Goal: Information Seeking & Learning: Find specific fact

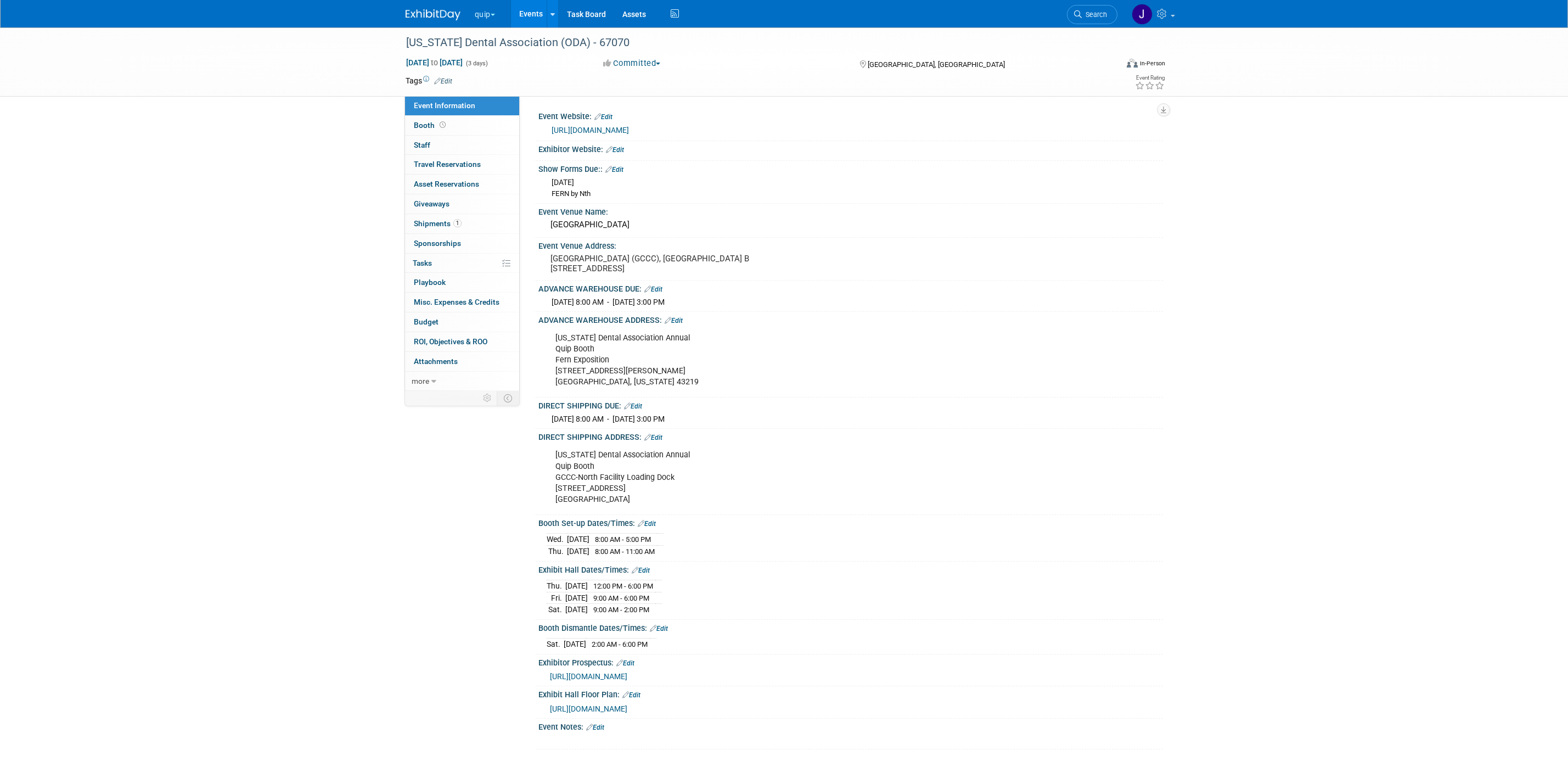
click at [487, 19] on button "quip" at bounding box center [491, 12] width 35 height 24
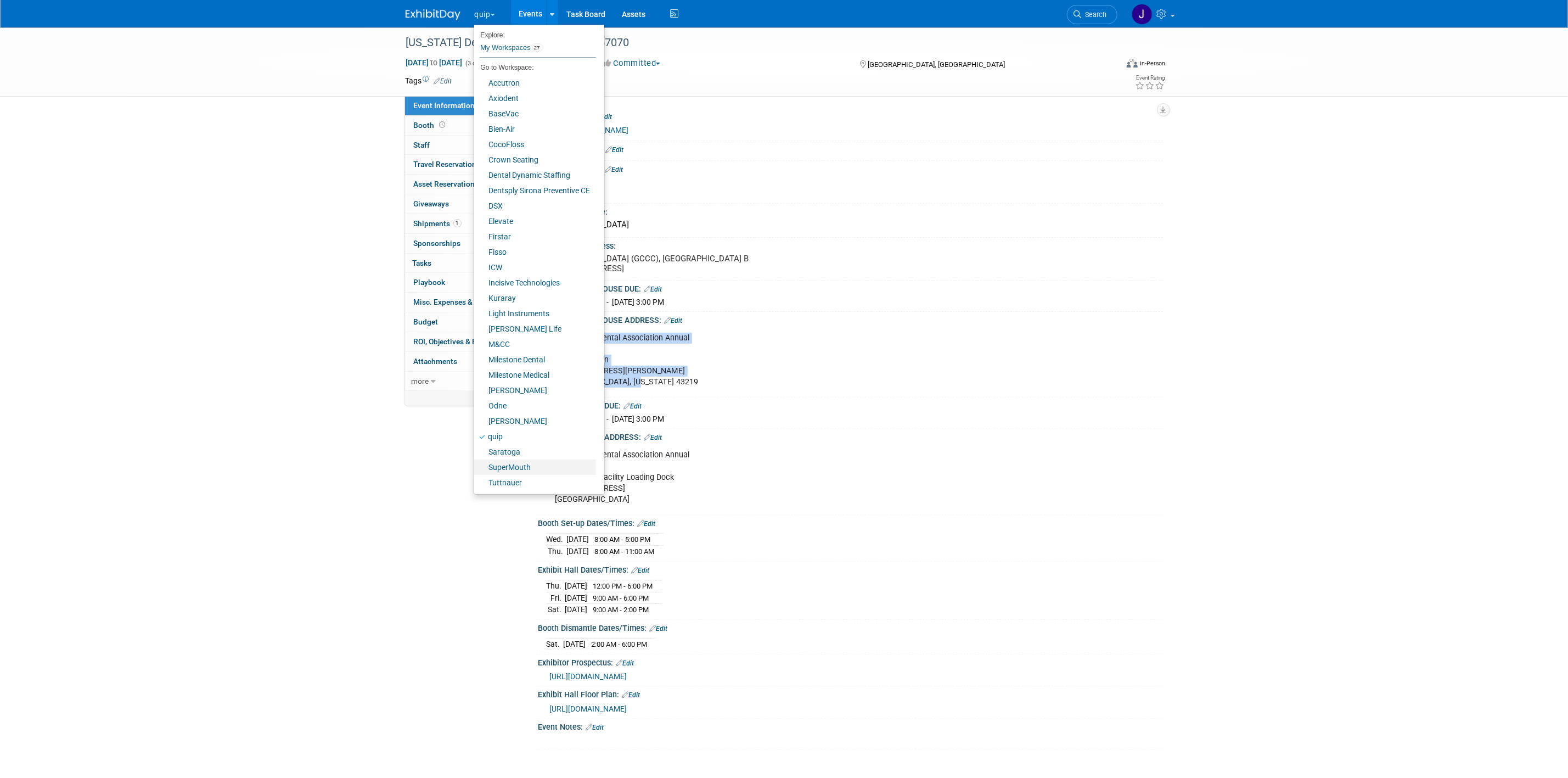
click at [534, 468] on link "SuperMouth" at bounding box center [535, 467] width 122 height 16
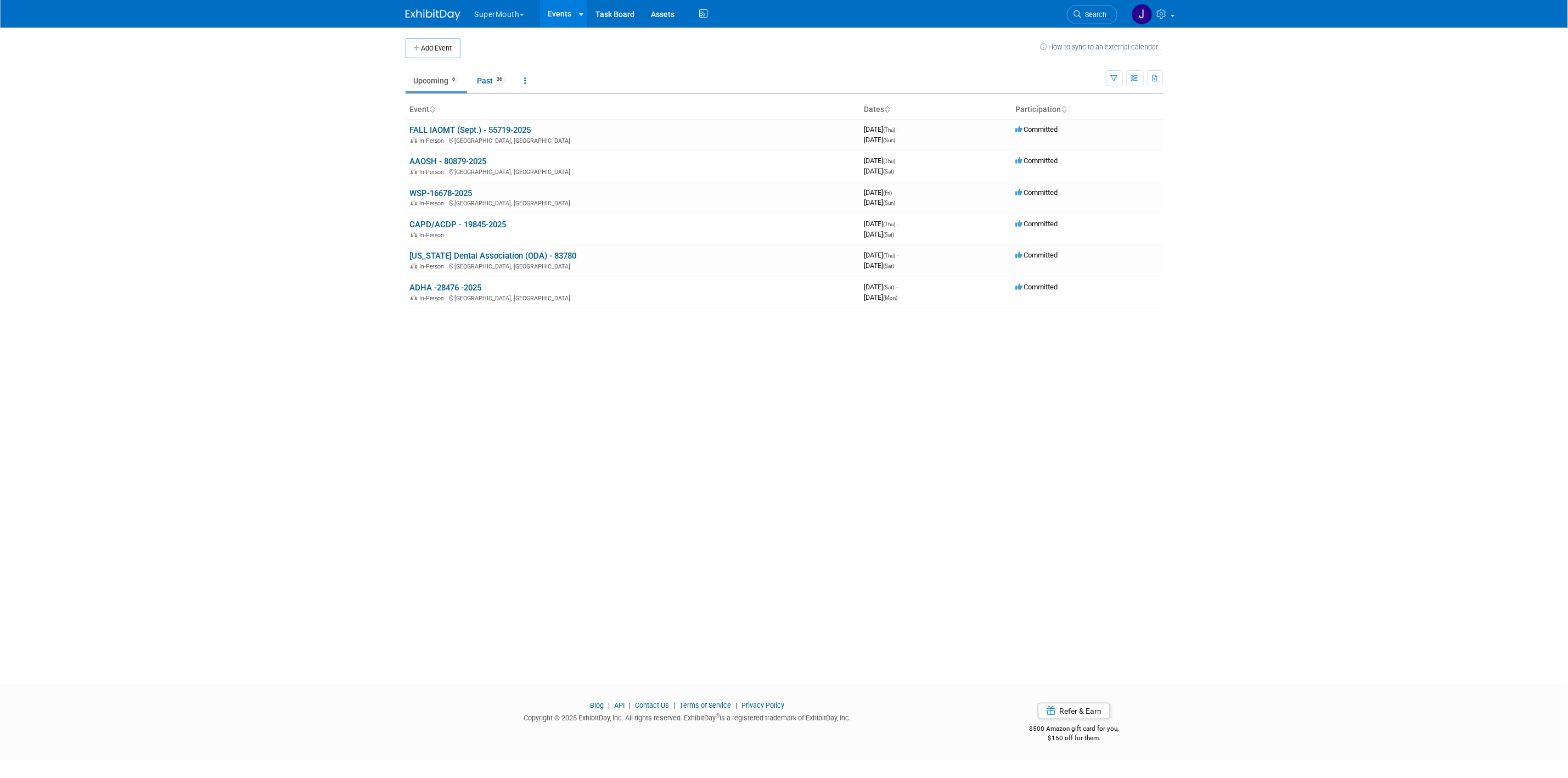
click at [465, 130] on link "FALL IAOMT (Sept.) - 55719-2025" at bounding box center [471, 130] width 121 height 10
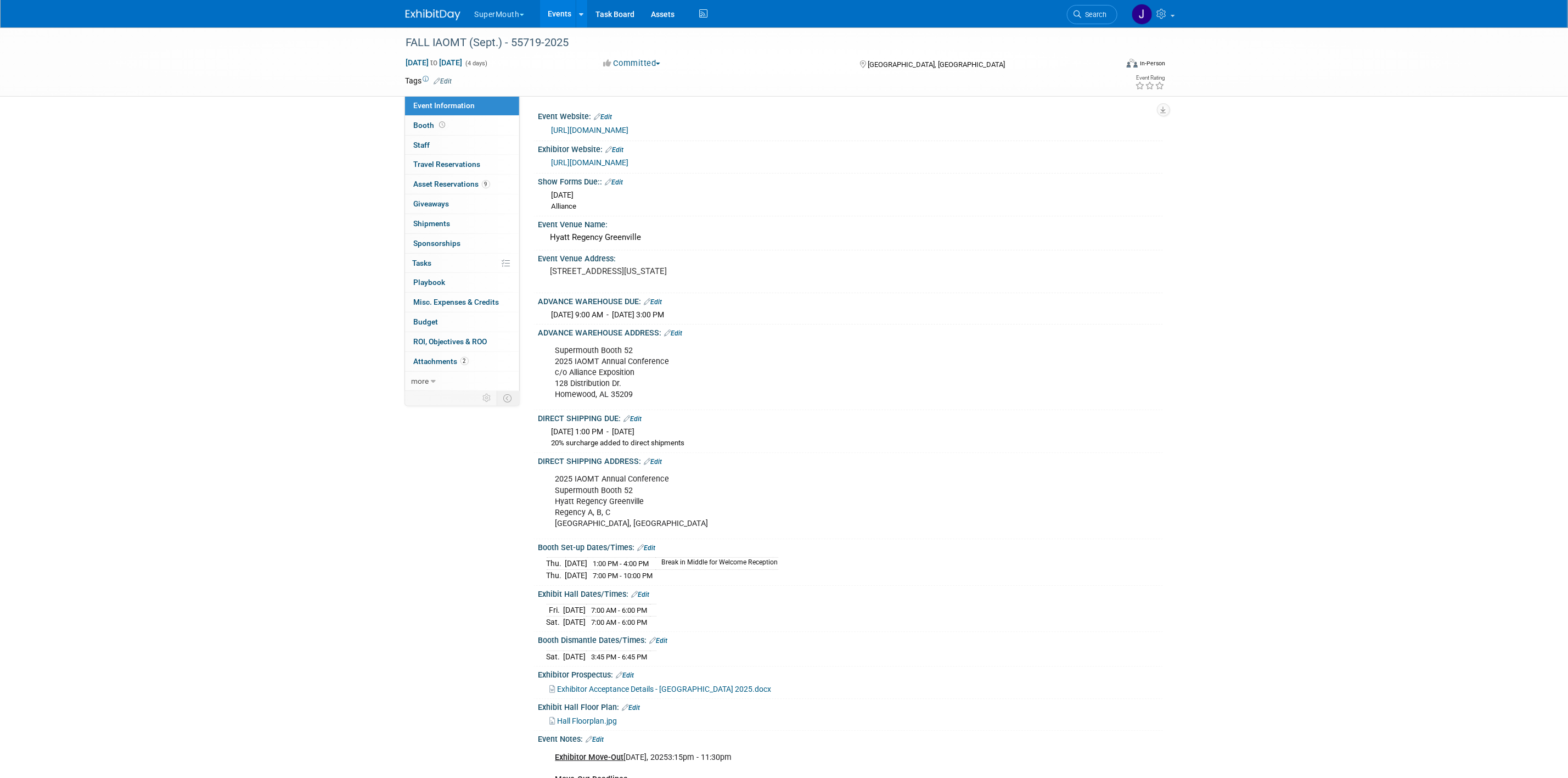
click at [586, 360] on div "Supermouth Booth 52 2025 IAOMT Annual Conference c/o Alliance Exposition 128 Di…" at bounding box center [795, 372] width 495 height 66
copy div "Supermouth Booth 52"
click at [647, 386] on div "Supermouth Booth 52 2025 IAOMT Annual Conference c/o Alliance Exposition 128 Di…" at bounding box center [795, 372] width 495 height 66
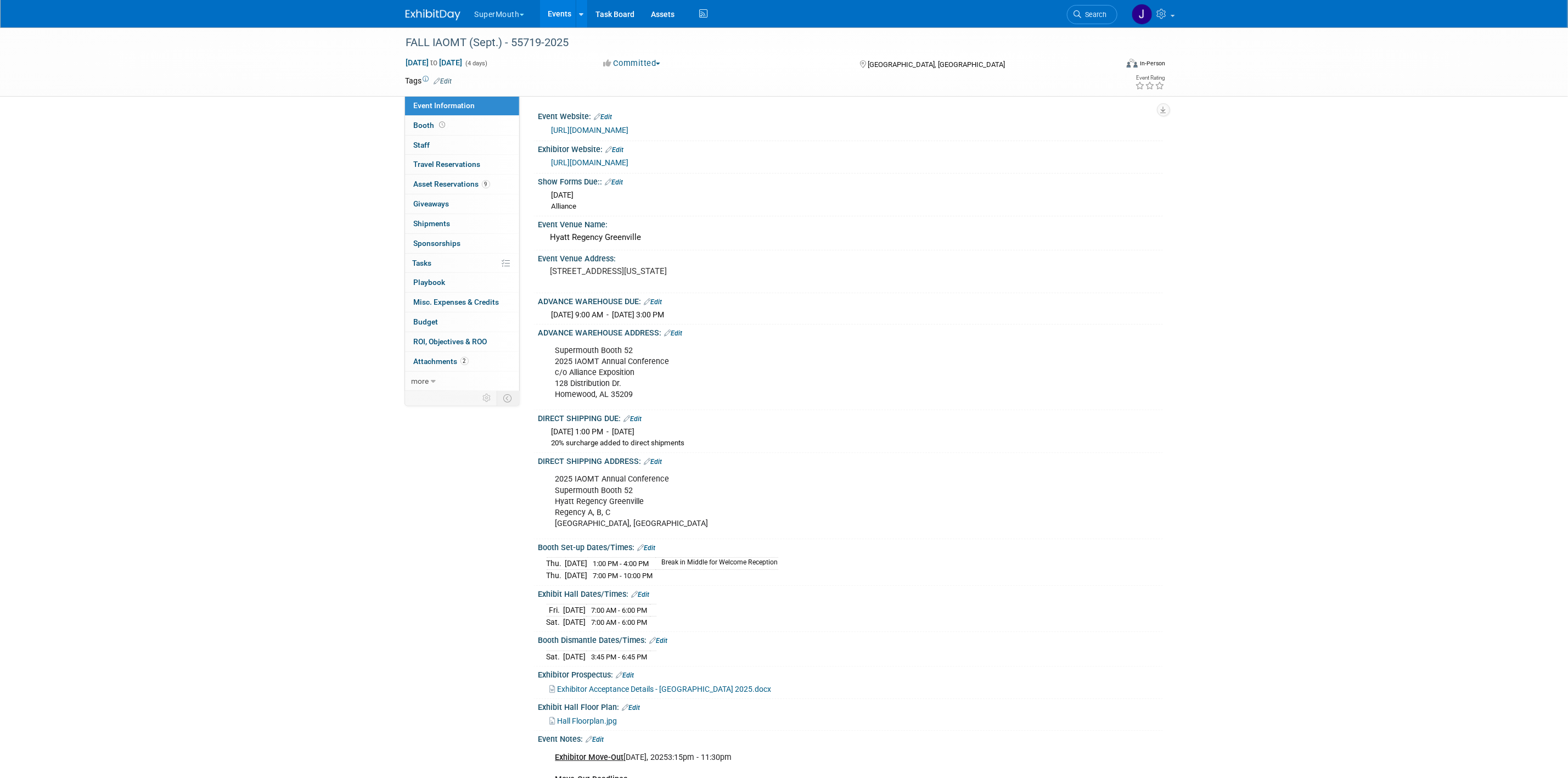
click at [557, 358] on div "Supermouth Booth 52 2025 IAOMT Annual Conference c/o Alliance Exposition 128 Di…" at bounding box center [795, 372] width 495 height 66
copy div "Supermouth Booth 52"
click at [597, 366] on div "Supermouth Booth 52 2025 IAOMT Annual Conference c/o Alliance Exposition 128 Di…" at bounding box center [795, 372] width 495 height 66
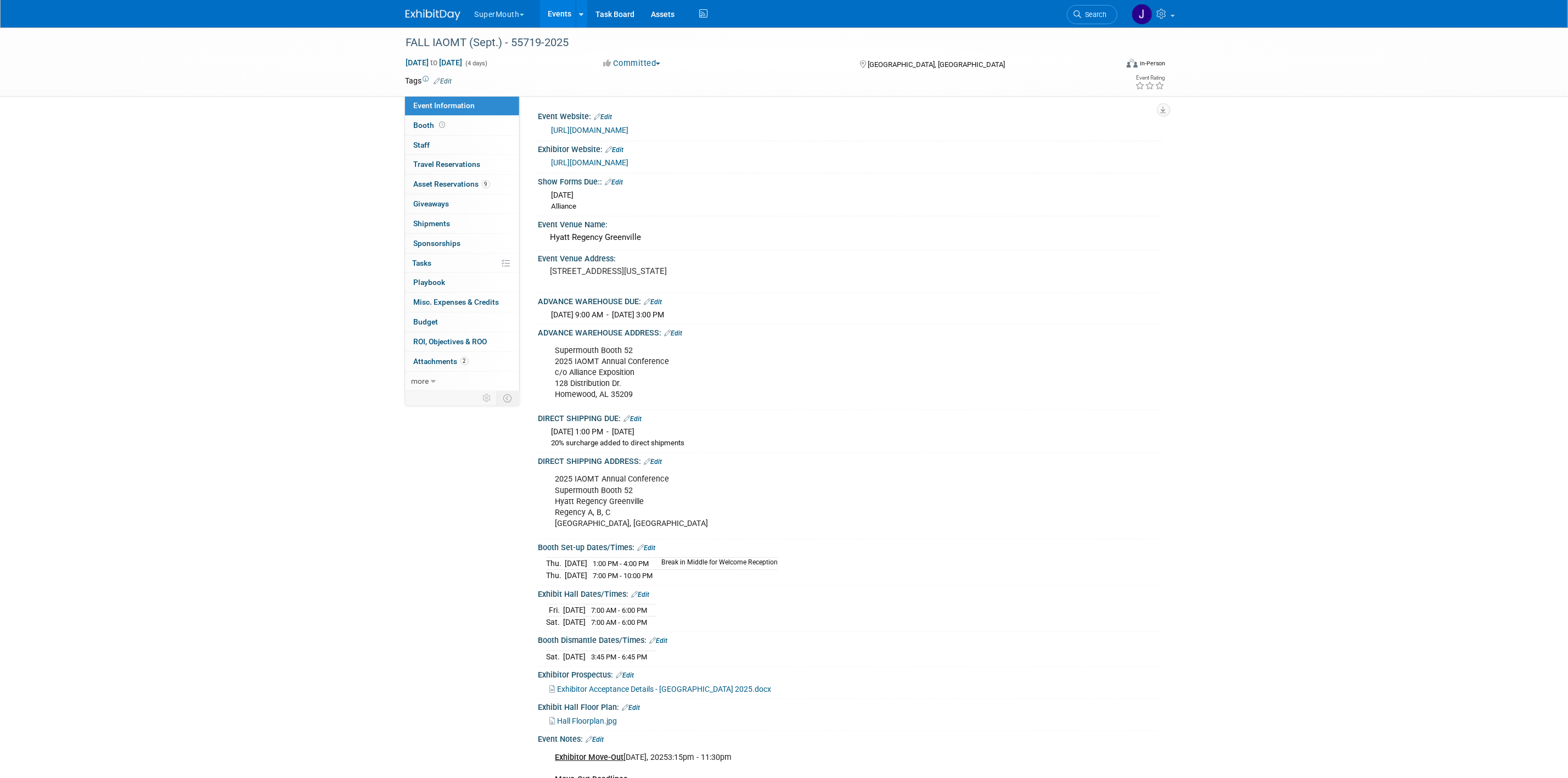
click at [597, 369] on div "Supermouth Booth 52 2025 IAOMT Annual Conference c/o Alliance Exposition 128 Di…" at bounding box center [795, 372] width 495 height 66
click at [596, 392] on div "Supermouth Booth 52 2025 IAOMT Annual Conference c/o Alliance Exposition 128 Di…" at bounding box center [795, 372] width 495 height 66
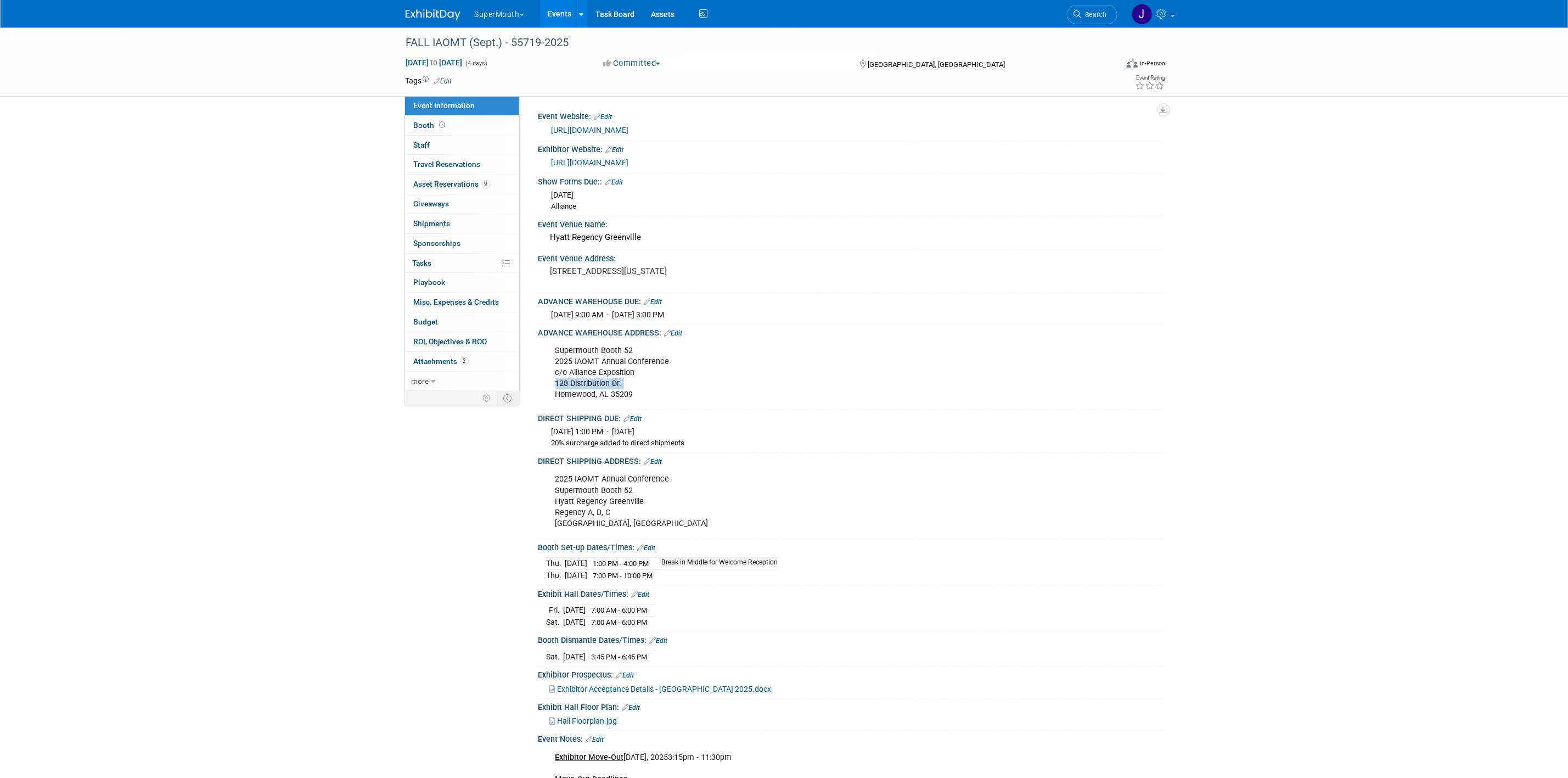
click at [596, 392] on div "Supermouth Booth 52 2025 IAOMT Annual Conference c/o Alliance Exposition 128 Di…" at bounding box center [795, 372] width 495 height 66
copy div "128 Distribution Dr."
click at [613, 375] on div "Supermouth Booth 52 2025 IAOMT Annual Conference c/o Alliance Exposition 128 Di…" at bounding box center [795, 372] width 495 height 66
click at [613, 377] on div "Supermouth Booth 52 2025 IAOMT Annual Conference c/o Alliance Exposition 128 Di…" at bounding box center [795, 372] width 495 height 66
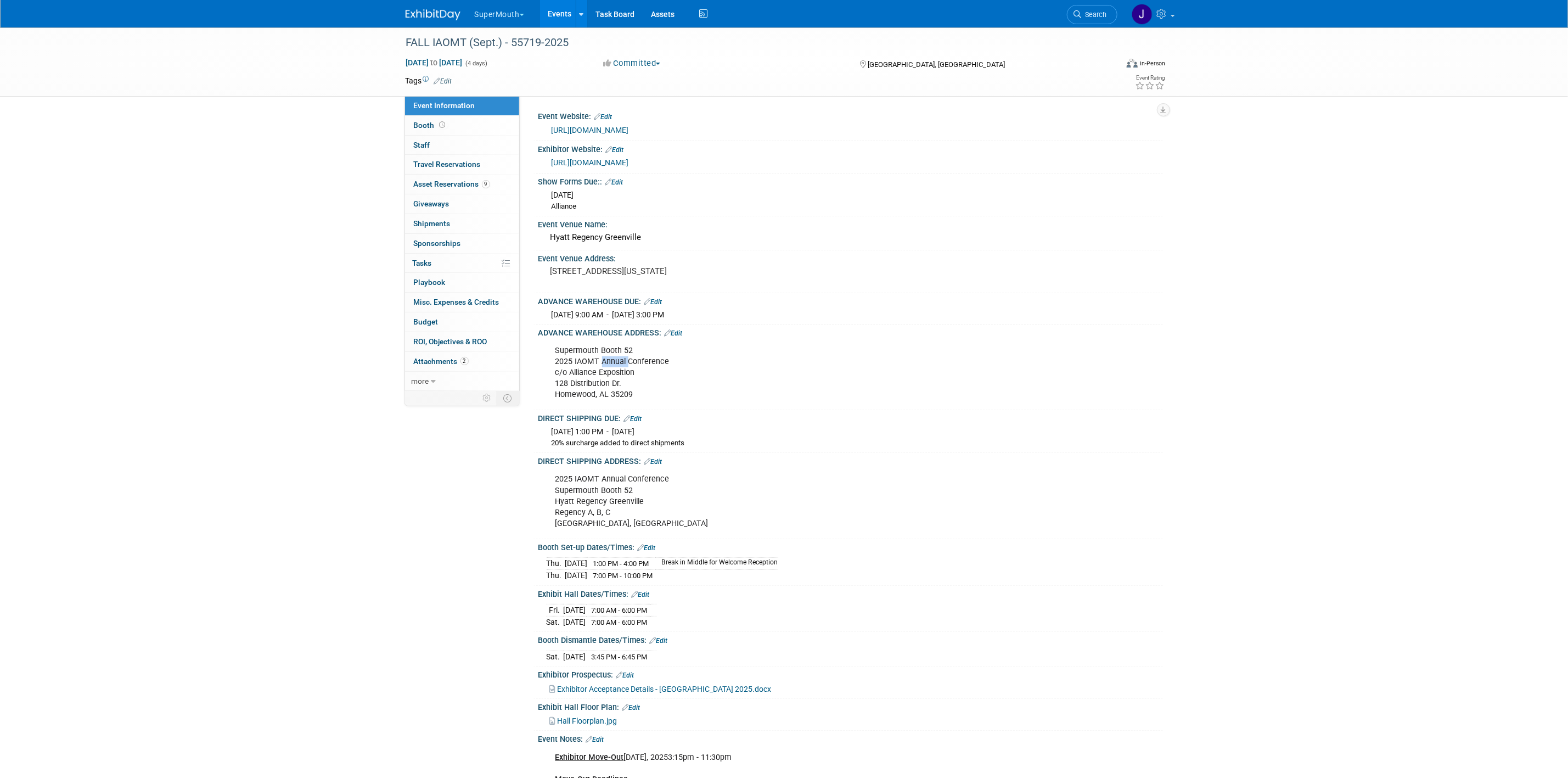
click at [613, 378] on div "Supermouth Booth 52 2025 IAOMT Annual Conference c/o Alliance Exposition 128 Di…" at bounding box center [795, 372] width 495 height 66
copy div "c/o Alliance Exposition"
click at [614, 363] on div "Supermouth Booth 52 2025 IAOMT Annual Conference c/o Alliance Exposition 128 Di…" at bounding box center [795, 372] width 495 height 66
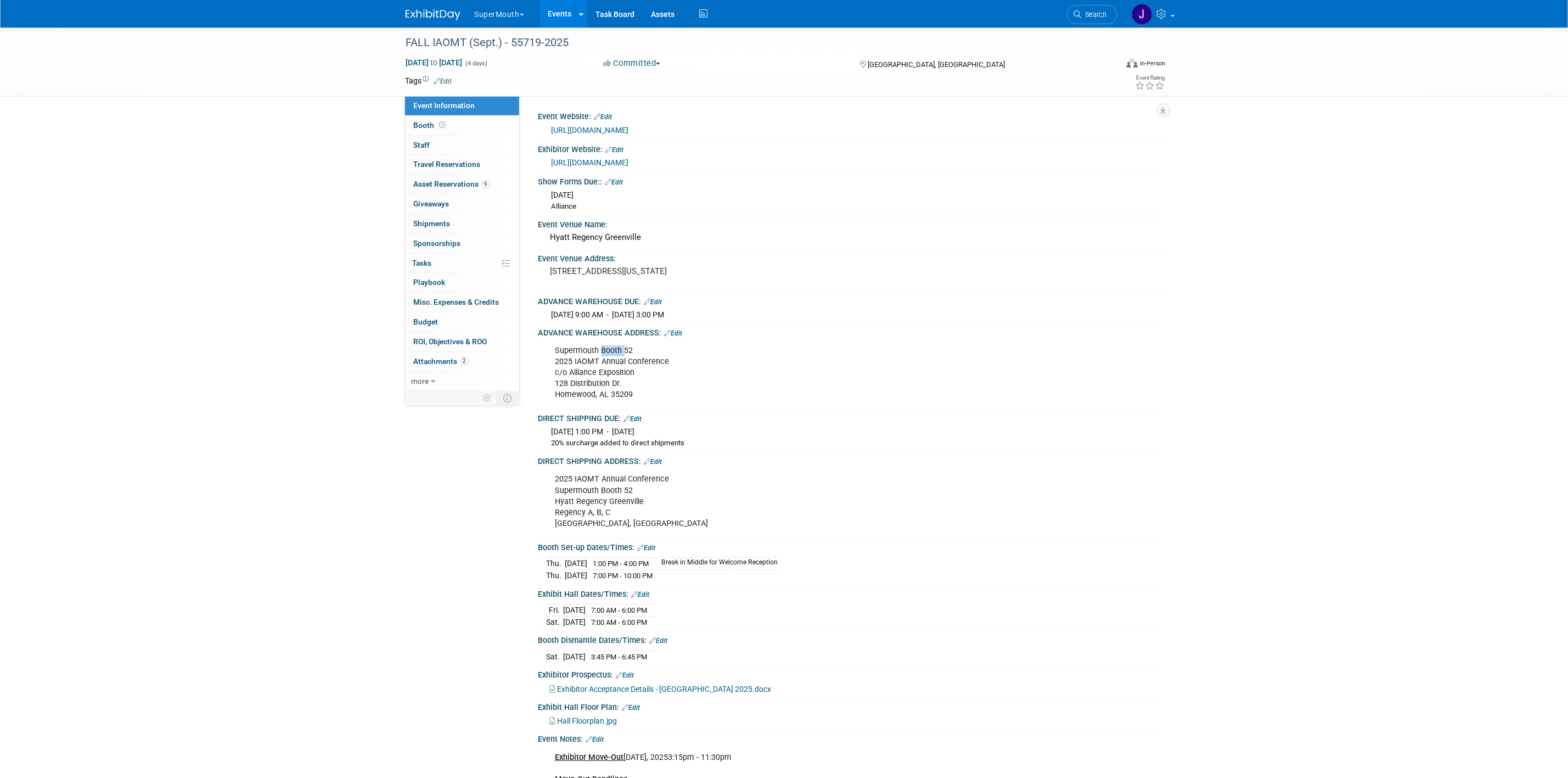
click at [614, 363] on div "Supermouth Booth 52 2025 IAOMT Annual Conference c/o Alliance Exposition 128 Di…" at bounding box center [795, 372] width 495 height 66
click at [614, 369] on div "Supermouth Booth 52 2025 IAOMT Annual Conference c/o Alliance Exposition 128 Di…" at bounding box center [795, 372] width 495 height 66
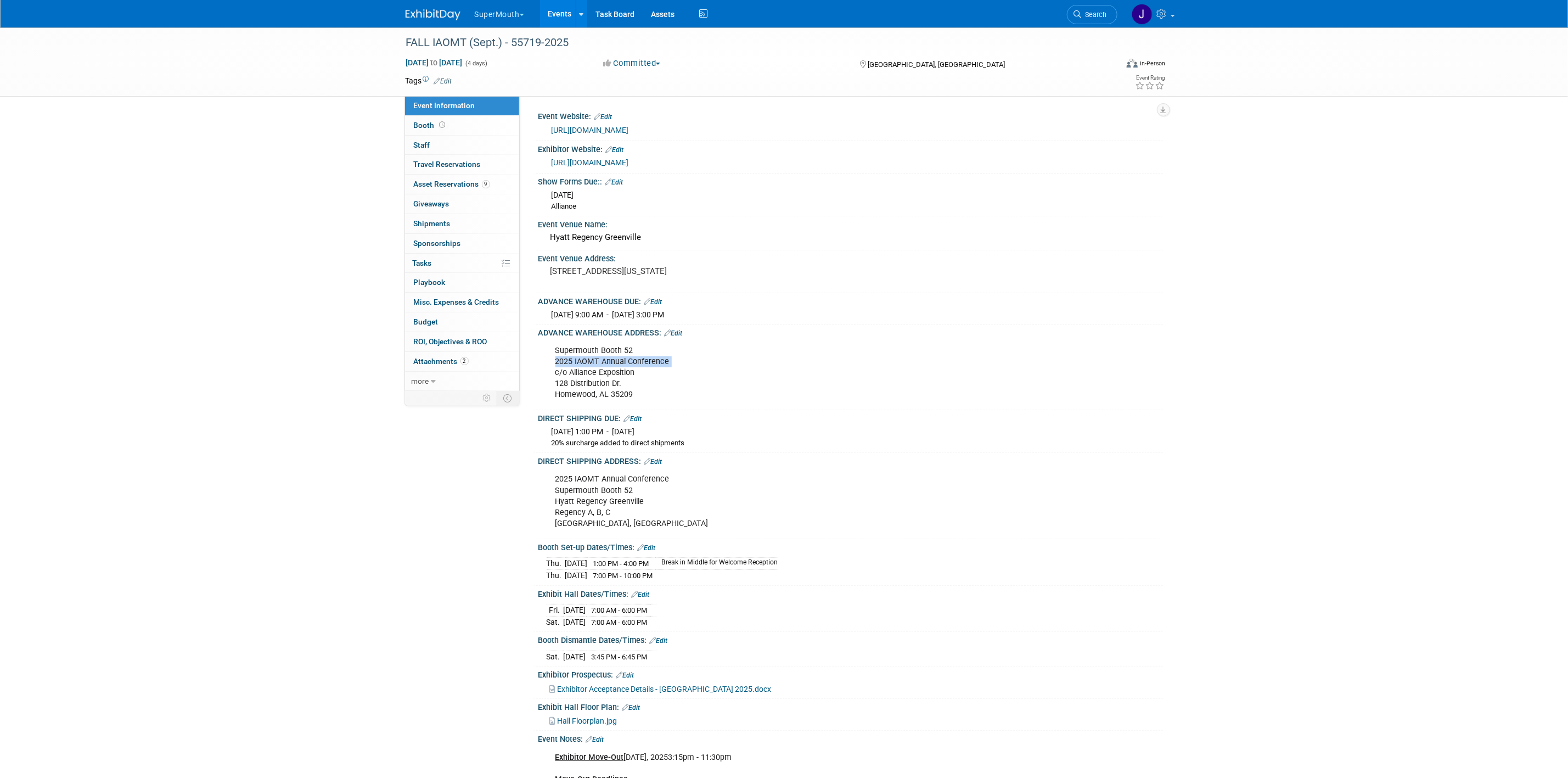
copy div "2025 IAOMT Annual Conference"
click at [630, 367] on div "Supermouth Booth 52 2025 IAOMT Annual Conference c/o Alliance Exposition 128 Di…" at bounding box center [795, 372] width 495 height 66
